Goal: Check status: Check status

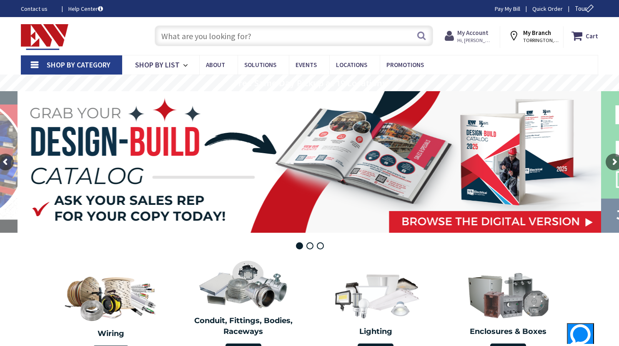
click at [469, 35] on strong "My Account" at bounding box center [472, 33] width 31 height 8
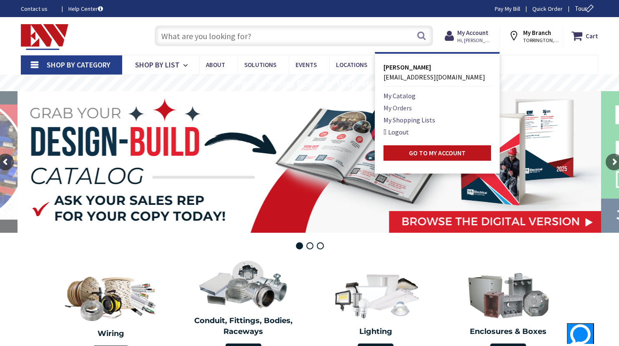
click at [410, 108] on link "My Orders" at bounding box center [397, 108] width 28 height 10
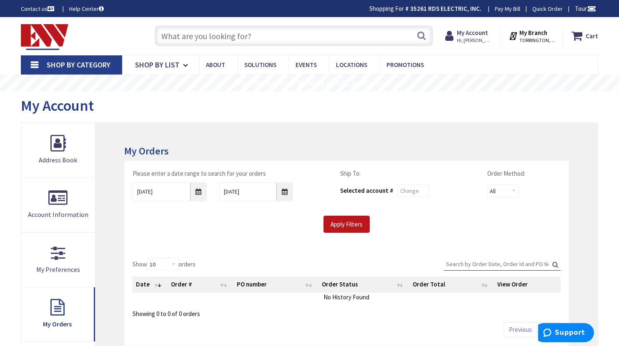
click at [505, 8] on link "Pay My Bill" at bounding box center [507, 9] width 25 height 8
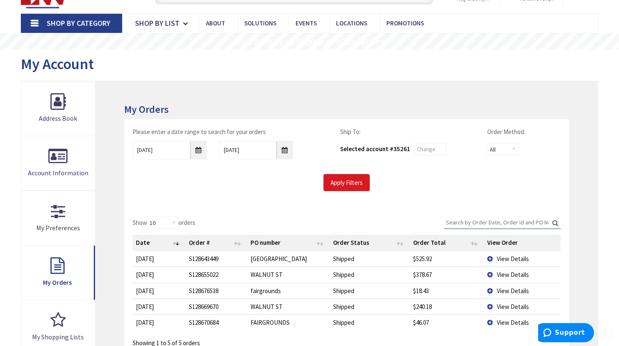
scroll to position [125, 0]
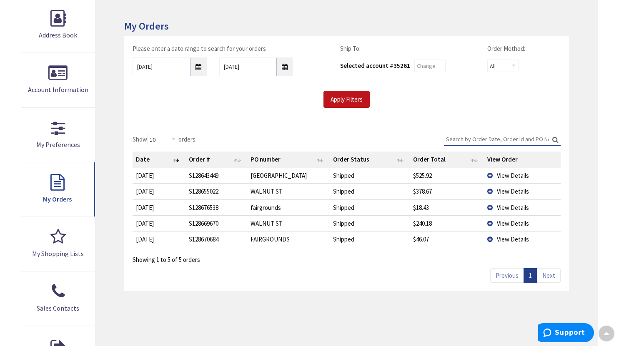
click at [491, 173] on td "View Details" at bounding box center [522, 175] width 77 height 15
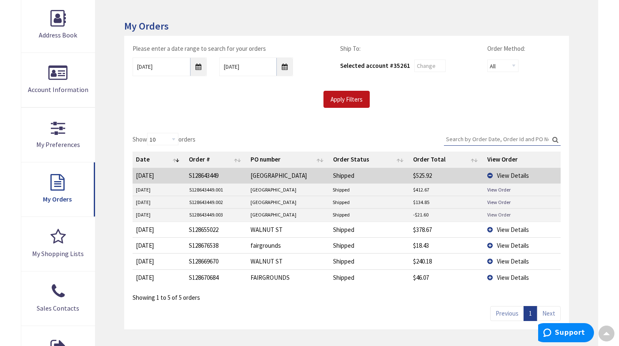
click at [496, 213] on link "View Order" at bounding box center [498, 214] width 23 height 7
click at [491, 175] on td "View Details" at bounding box center [522, 175] width 77 height 15
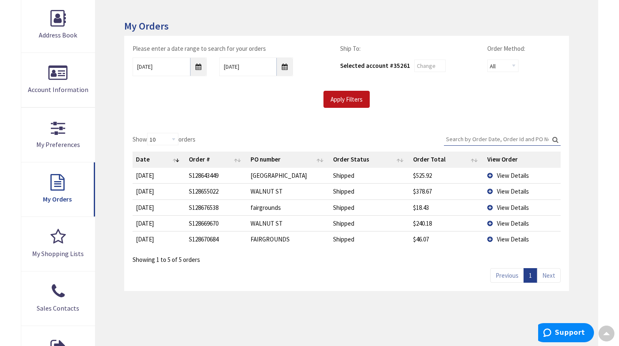
click at [491, 175] on td "View Details" at bounding box center [522, 175] width 77 height 15
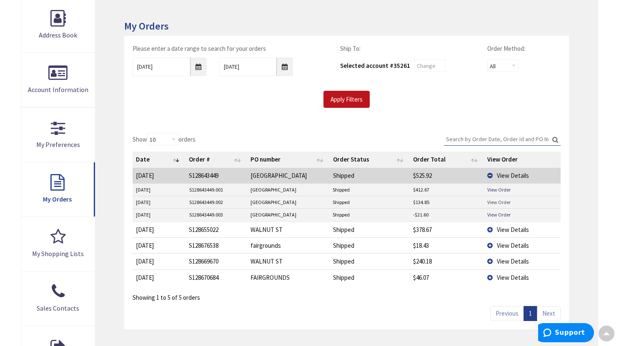
click at [498, 201] on link "View Order" at bounding box center [498, 202] width 23 height 7
click at [491, 175] on td "View Details" at bounding box center [522, 175] width 77 height 15
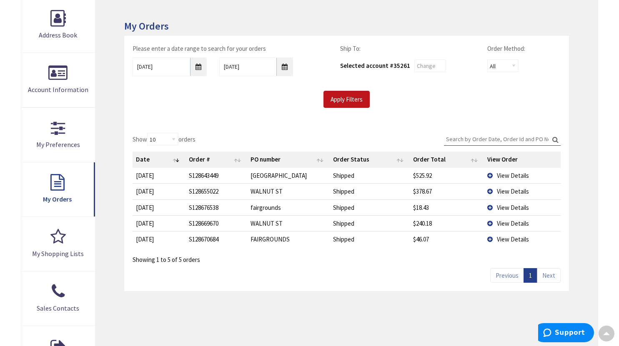
click at [490, 175] on td "View Details" at bounding box center [522, 175] width 77 height 15
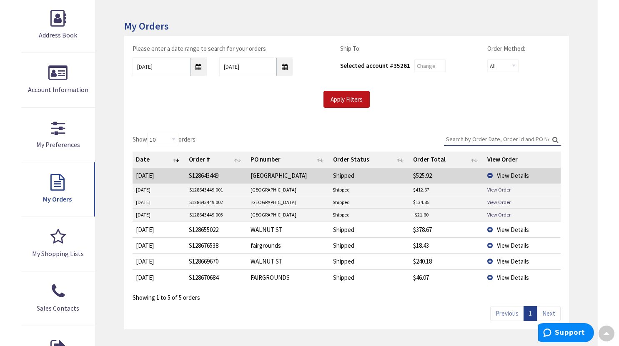
click at [497, 187] on link "View Order" at bounding box center [498, 189] width 23 height 7
click at [491, 175] on td "View Details" at bounding box center [522, 175] width 77 height 15
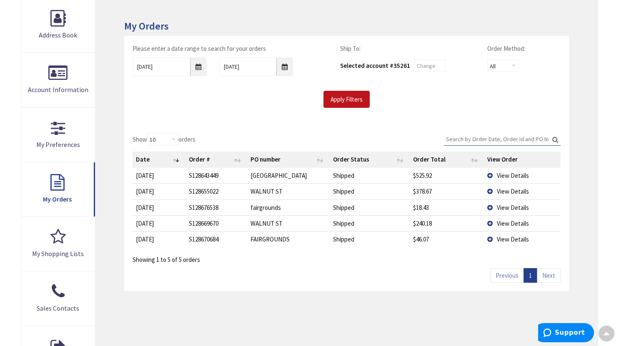
click at [491, 191] on td "View Details" at bounding box center [522, 191] width 77 height 16
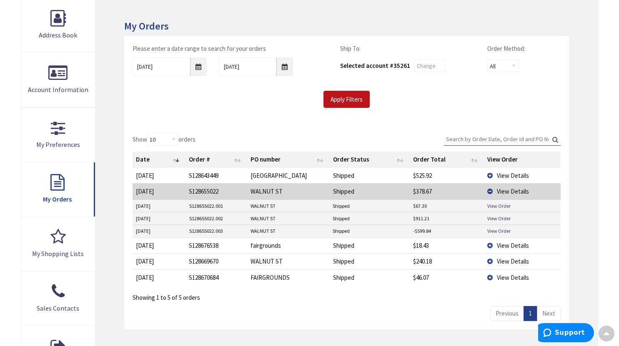
click at [491, 191] on td "View Details" at bounding box center [522, 191] width 77 height 16
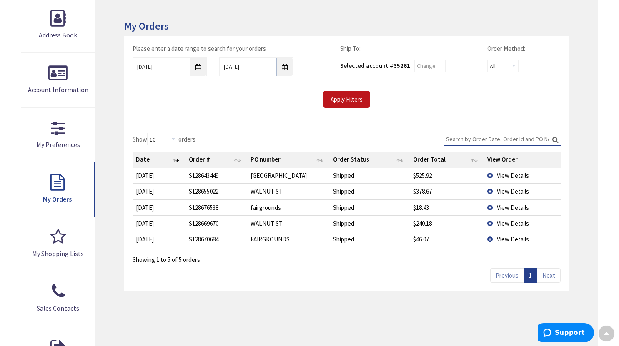
click at [491, 208] on td "View Details" at bounding box center [522, 208] width 77 height 16
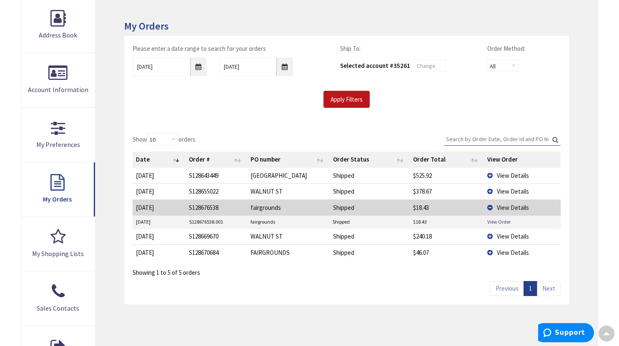
click at [491, 208] on td "View Details" at bounding box center [522, 208] width 77 height 16
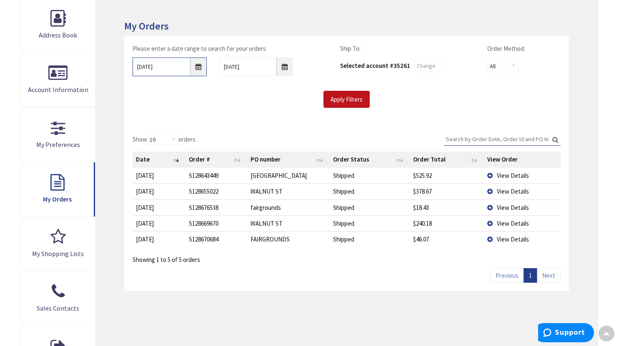
click at [198, 67] on input "8/26/2025" at bounding box center [170, 67] width 74 height 19
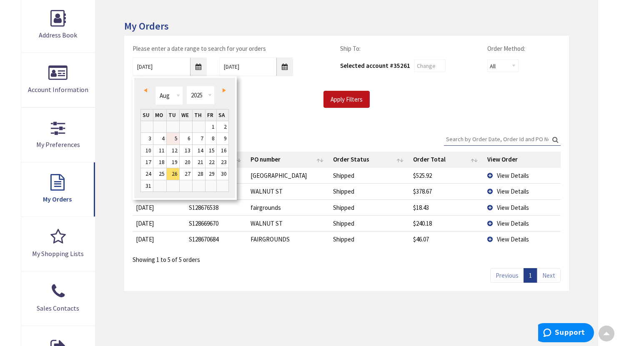
click at [174, 140] on link "5" at bounding box center [173, 138] width 13 height 11
type input "08/05/2025"
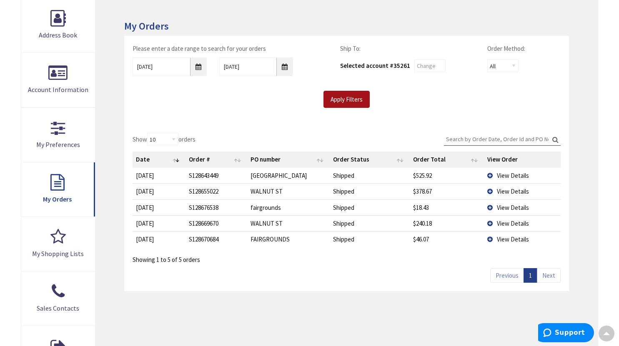
click at [350, 100] on input "Apply Filters" at bounding box center [346, 100] width 46 height 18
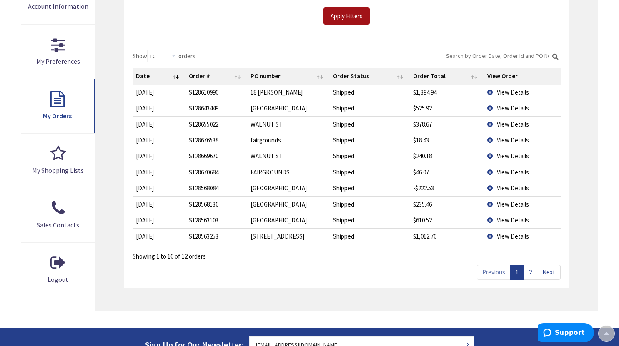
scroll to position [167, 0]
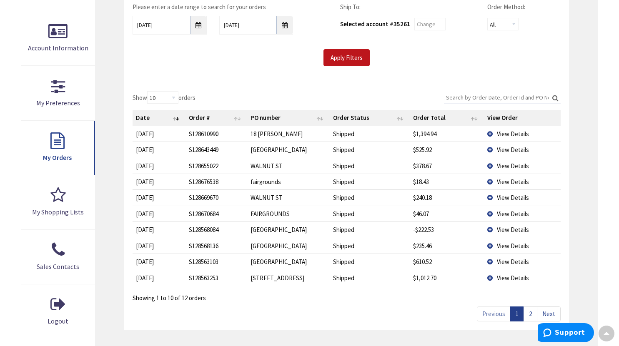
click at [490, 134] on td "View Details" at bounding box center [522, 133] width 77 height 15
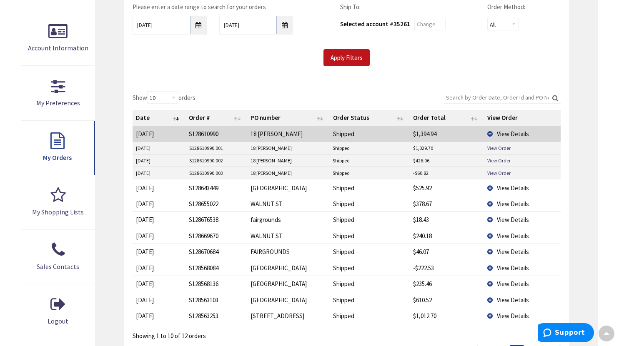
click at [489, 133] on td "View Details" at bounding box center [522, 133] width 77 height 15
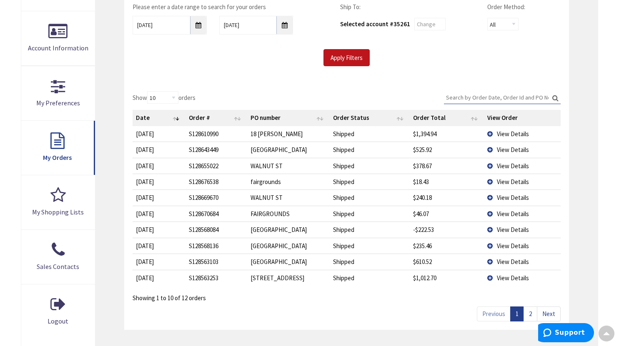
click at [487, 149] on td "View Details" at bounding box center [522, 150] width 77 height 16
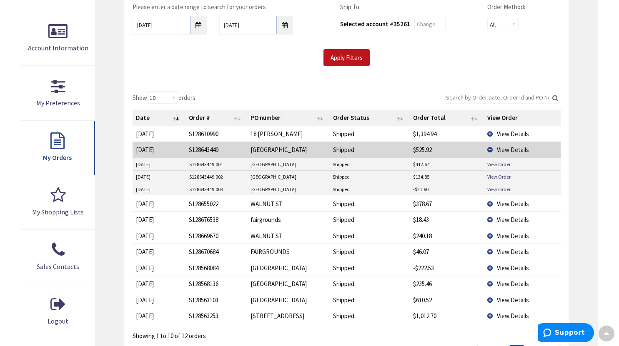
click at [488, 149] on td "View Details" at bounding box center [522, 150] width 77 height 16
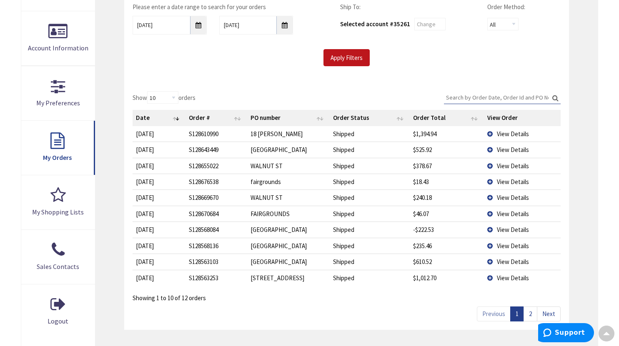
click at [490, 165] on td "View Details" at bounding box center [522, 166] width 77 height 16
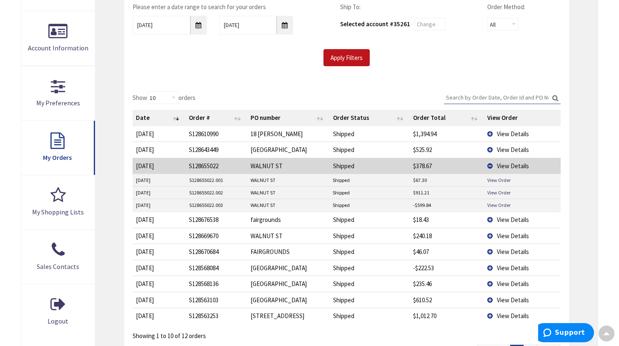
click at [491, 165] on td "View Details" at bounding box center [522, 166] width 77 height 16
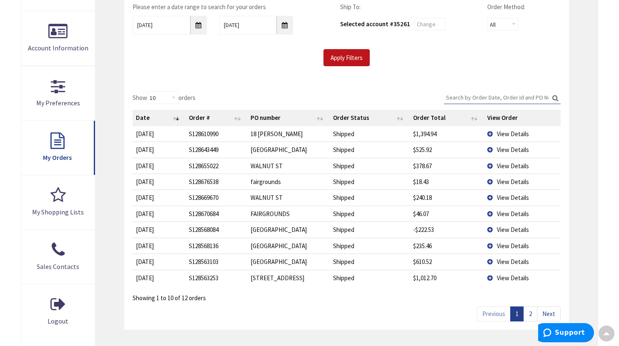
click at [491, 164] on td "View Details" at bounding box center [522, 166] width 77 height 16
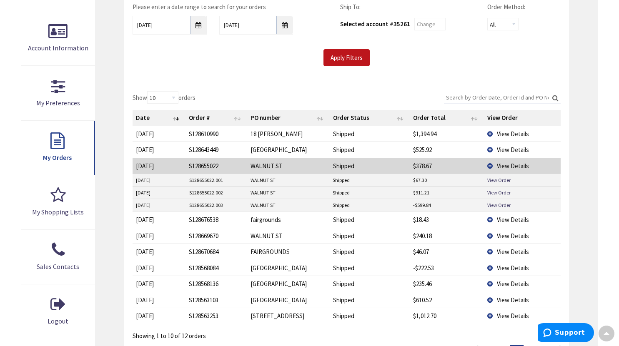
click at [491, 164] on td "View Details" at bounding box center [522, 166] width 77 height 16
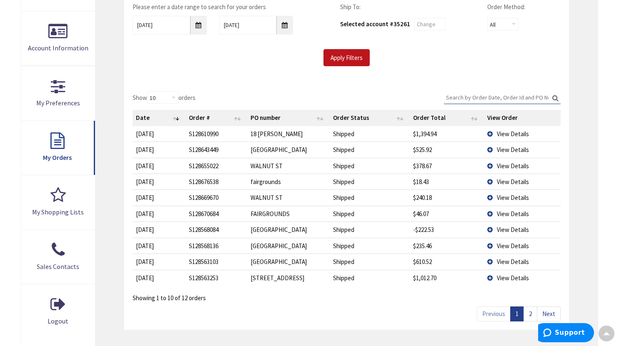
click at [491, 198] on td "View Details" at bounding box center [522, 198] width 77 height 16
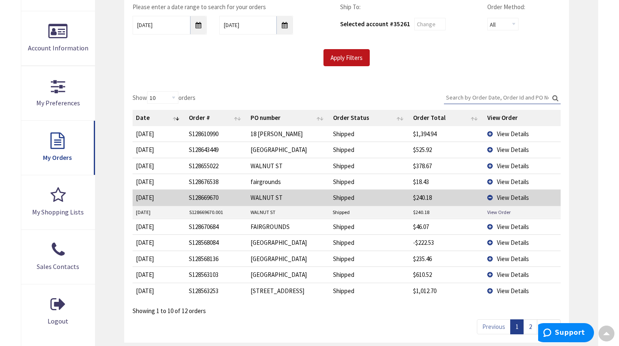
click at [491, 198] on td "View Details" at bounding box center [522, 198] width 77 height 16
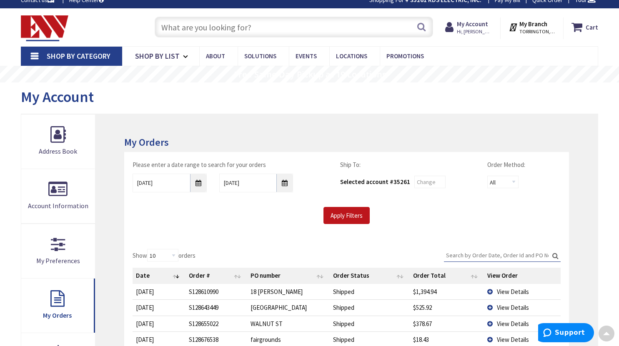
scroll to position [0, 0]
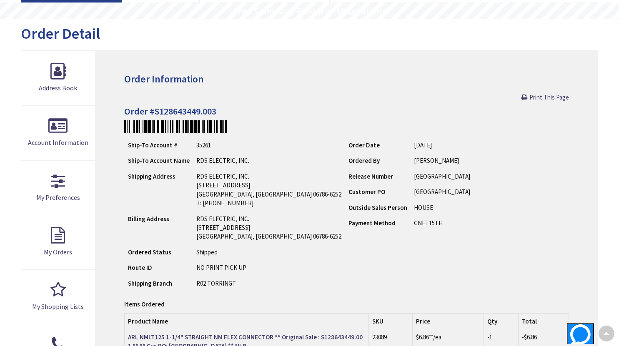
scroll to position [42, 0]
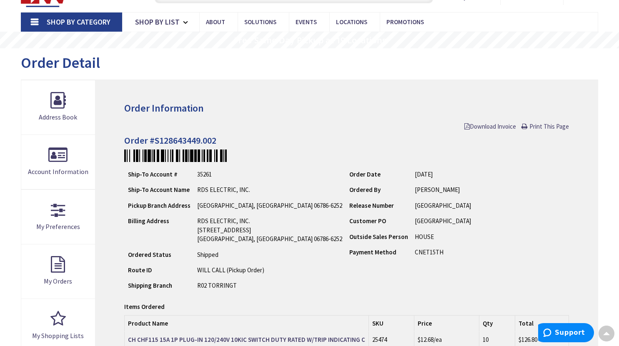
scroll to position [42, 0]
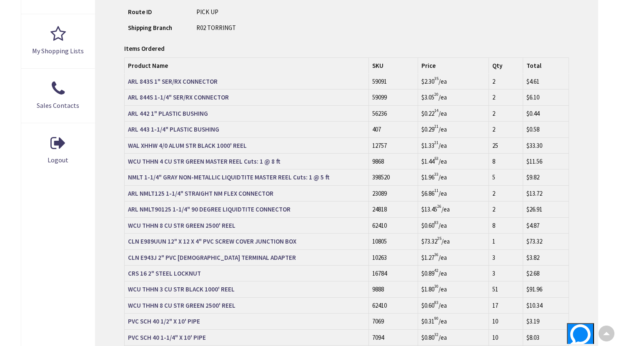
scroll to position [250, 0]
